Goal: Check status: Check status

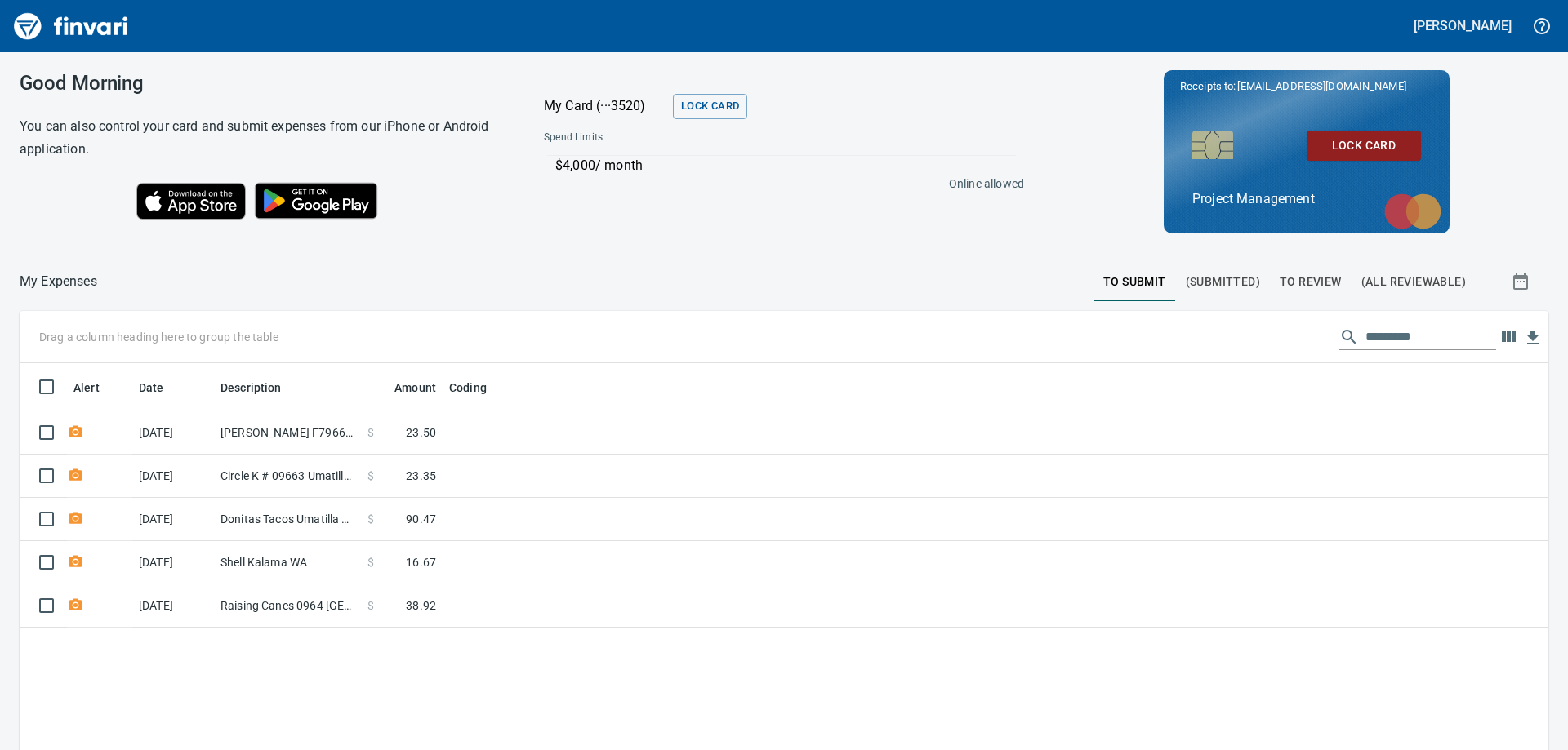
scroll to position [558, 1504]
click at [1325, 279] on span "To Review" at bounding box center [1311, 282] width 62 height 21
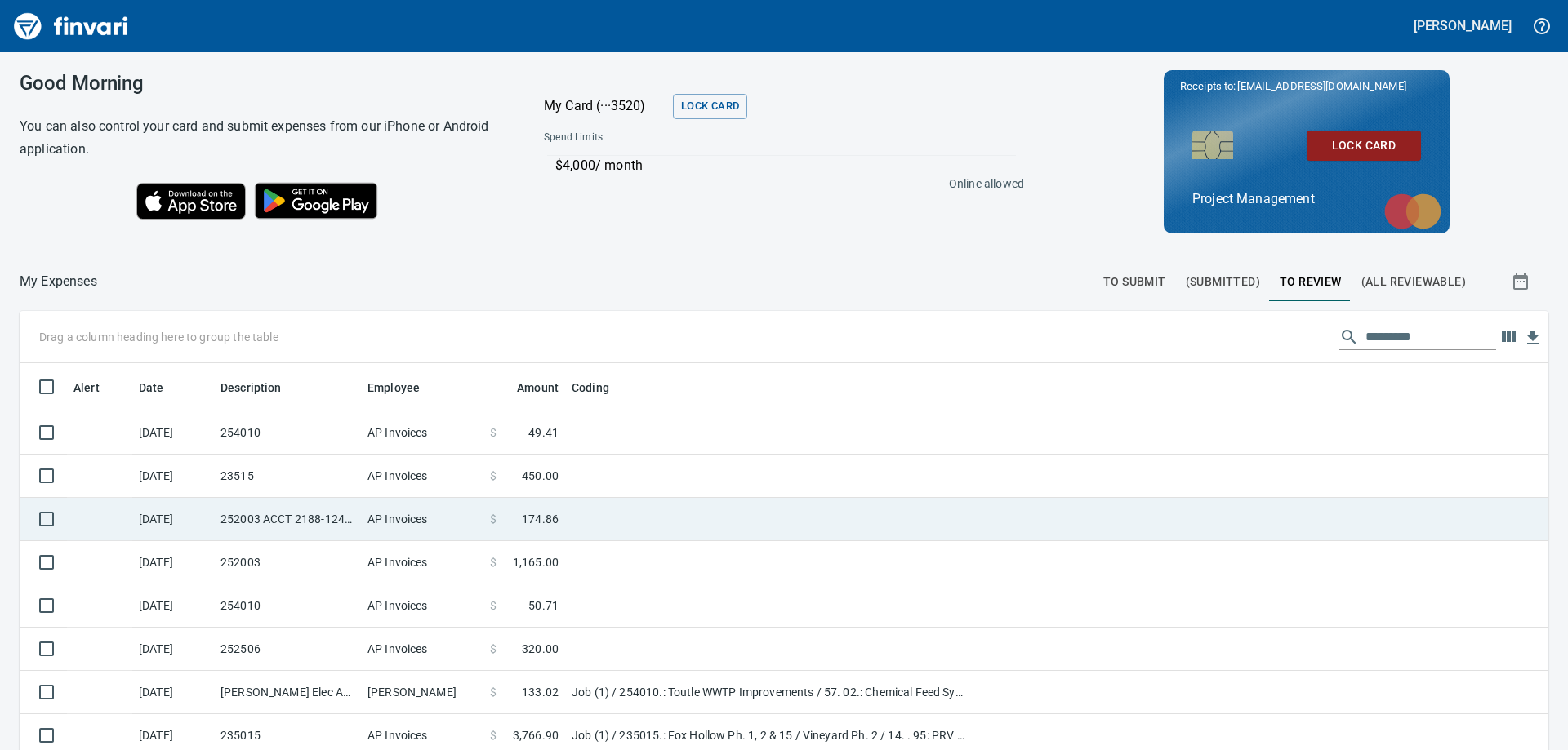
click at [306, 512] on td "252003 ACCT 2188-1242268" at bounding box center [287, 520] width 147 height 43
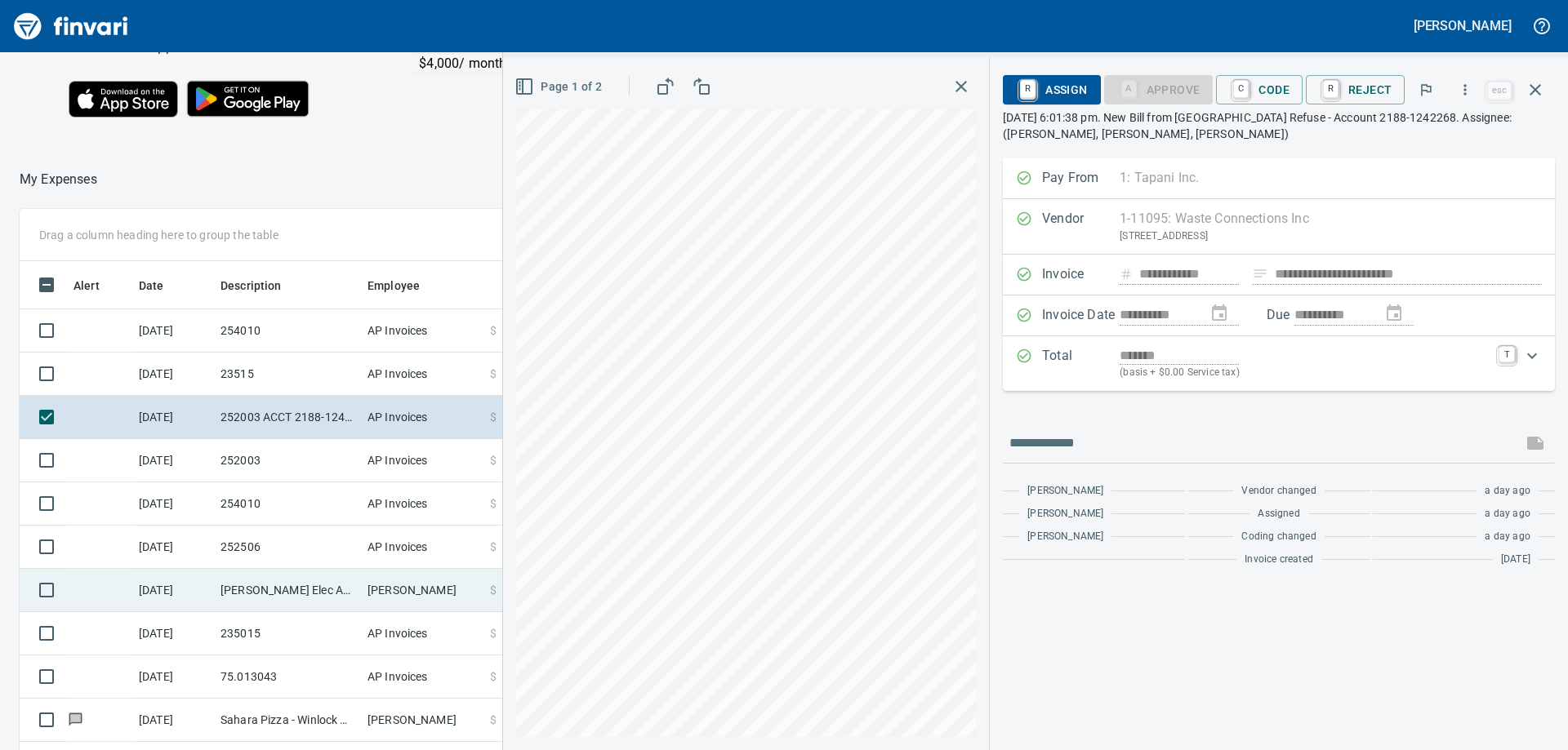
scroll to position [128, 0]
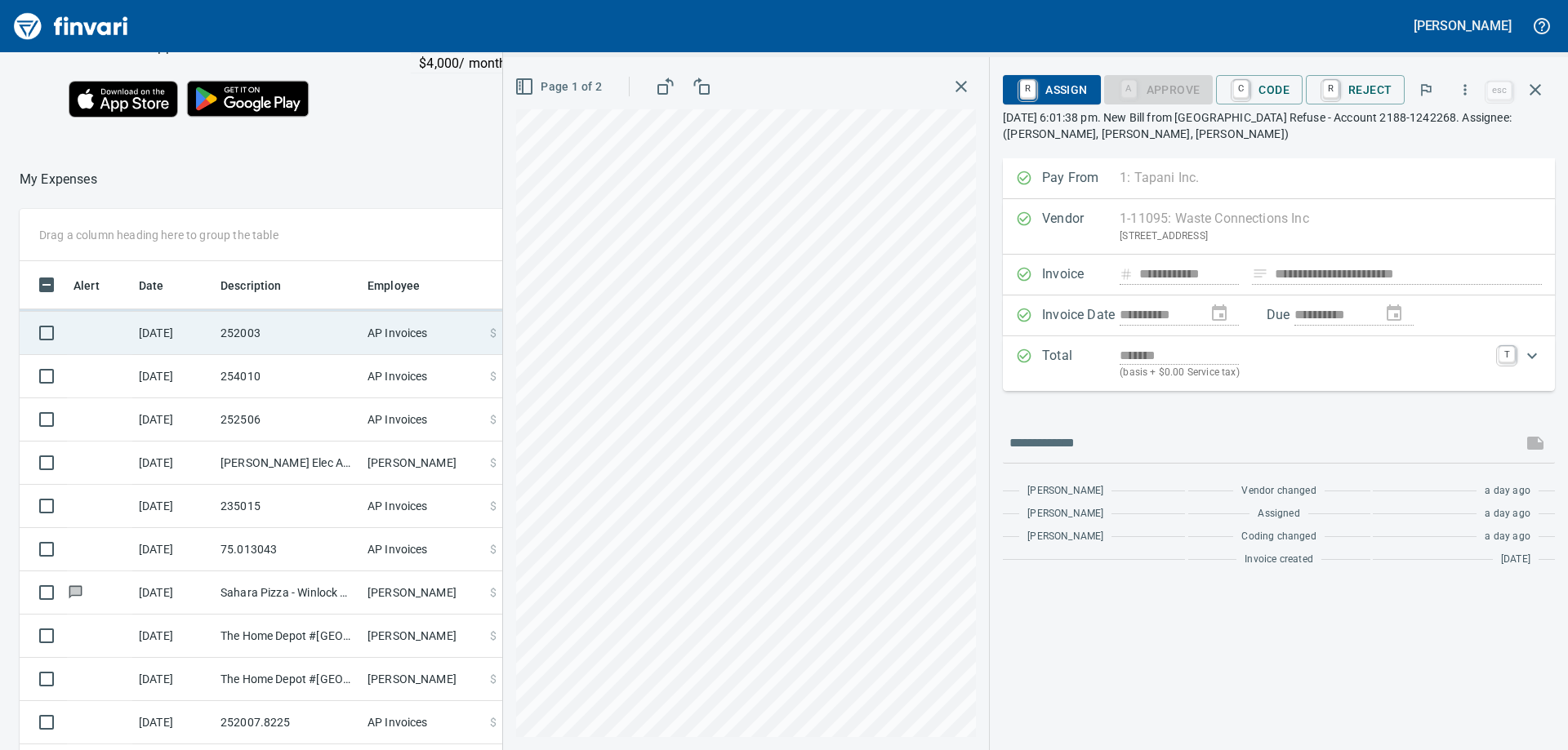
click at [291, 333] on td "252003" at bounding box center [287, 333] width 147 height 43
